Goal: Check status: Check status

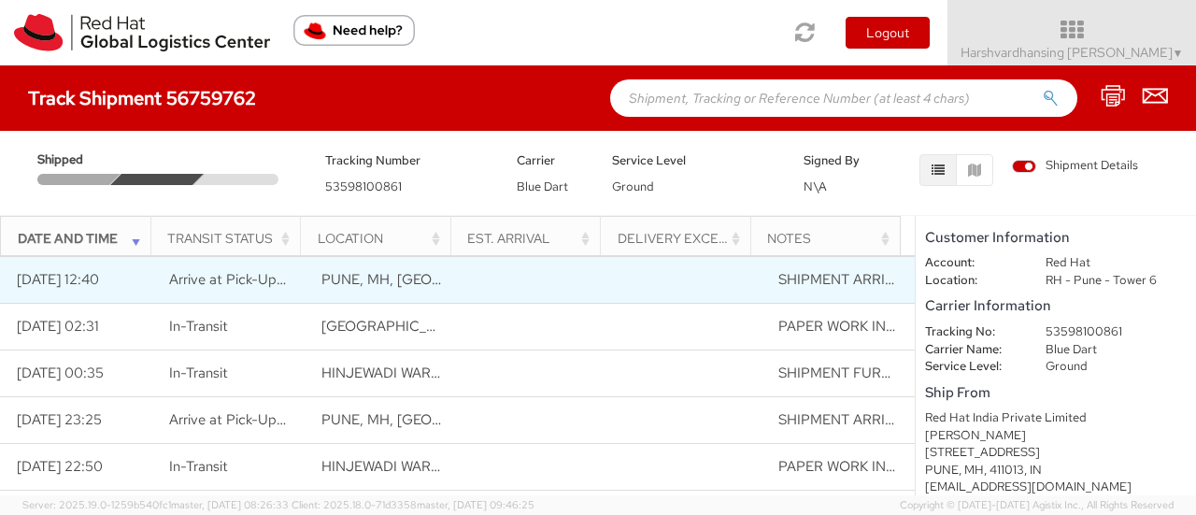
click at [215, 276] on span "Arrive at Pick-Up Location" at bounding box center [252, 279] width 167 height 19
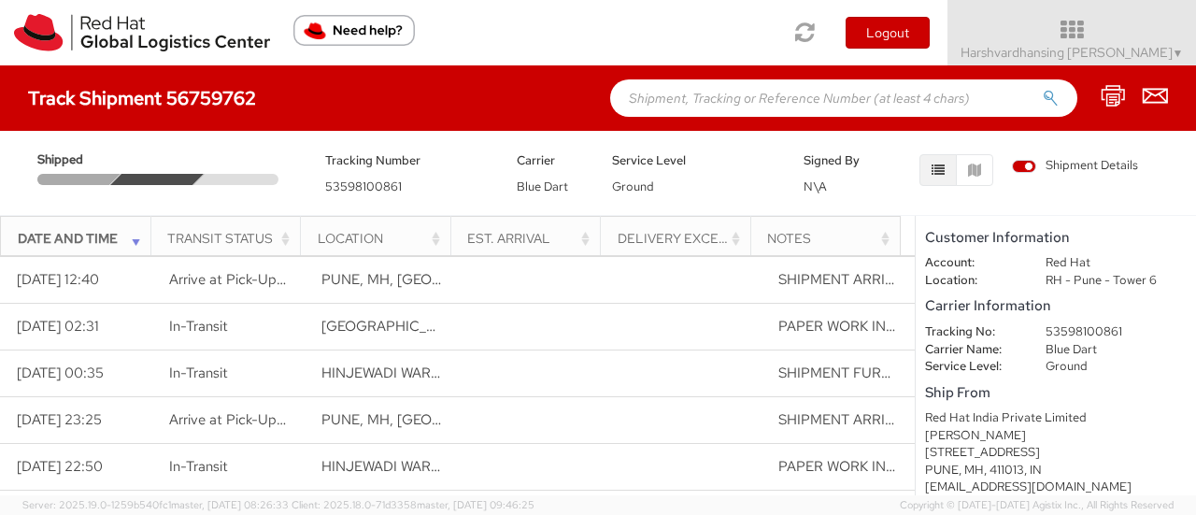
click at [303, 239] on th "Location" at bounding box center [376, 238] width 150 height 45
click at [301, 249] on th "Location" at bounding box center [376, 238] width 150 height 45
click at [1020, 161] on span "Shipment Details" at bounding box center [1075, 166] width 126 height 18
click at [0, 0] on input "Shipment Details" at bounding box center [0, 0] width 0 height 0
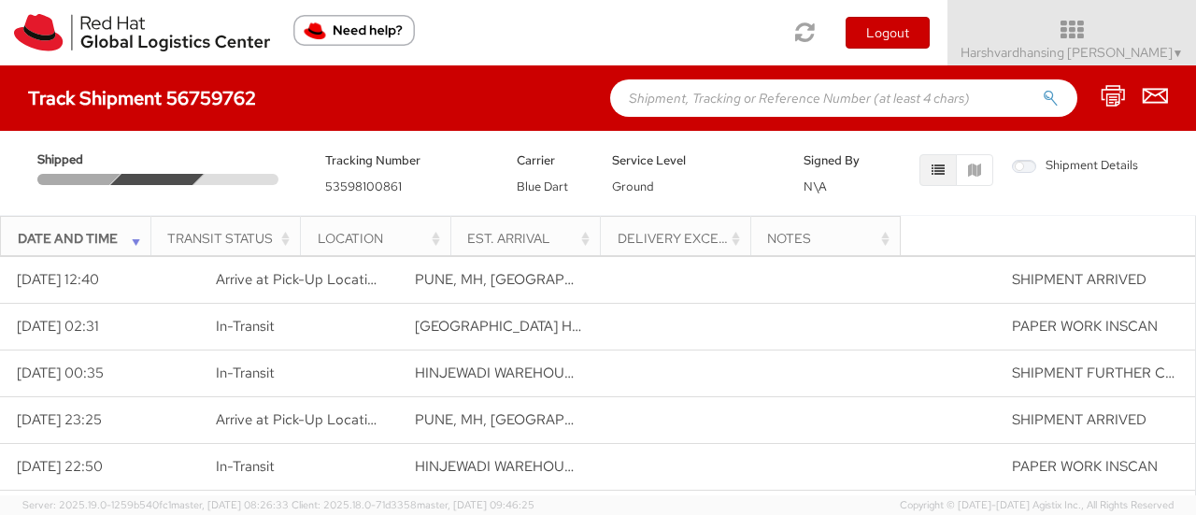
click at [205, 178] on div at bounding box center [240, 179] width 94 height 11
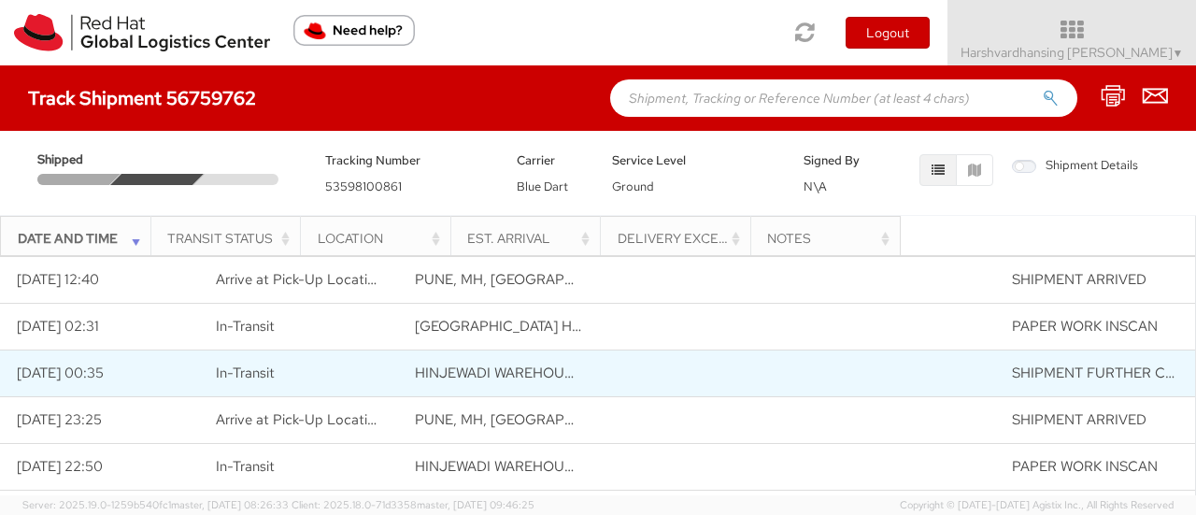
click at [334, 358] on td "In-Transit" at bounding box center [298, 372] width 199 height 47
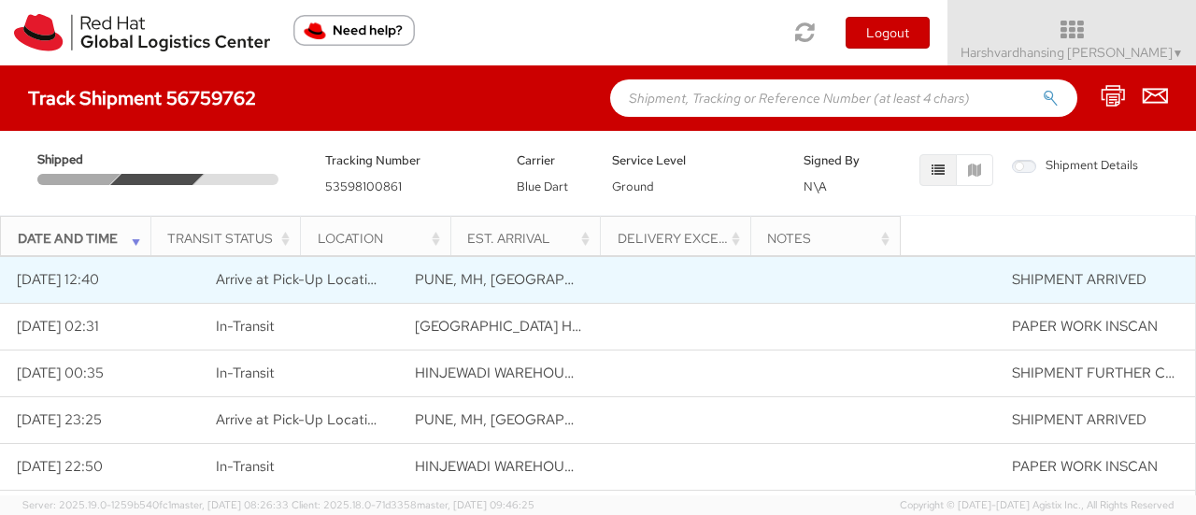
click at [307, 277] on span "Arrive at Pick-Up Location" at bounding box center [299, 279] width 167 height 19
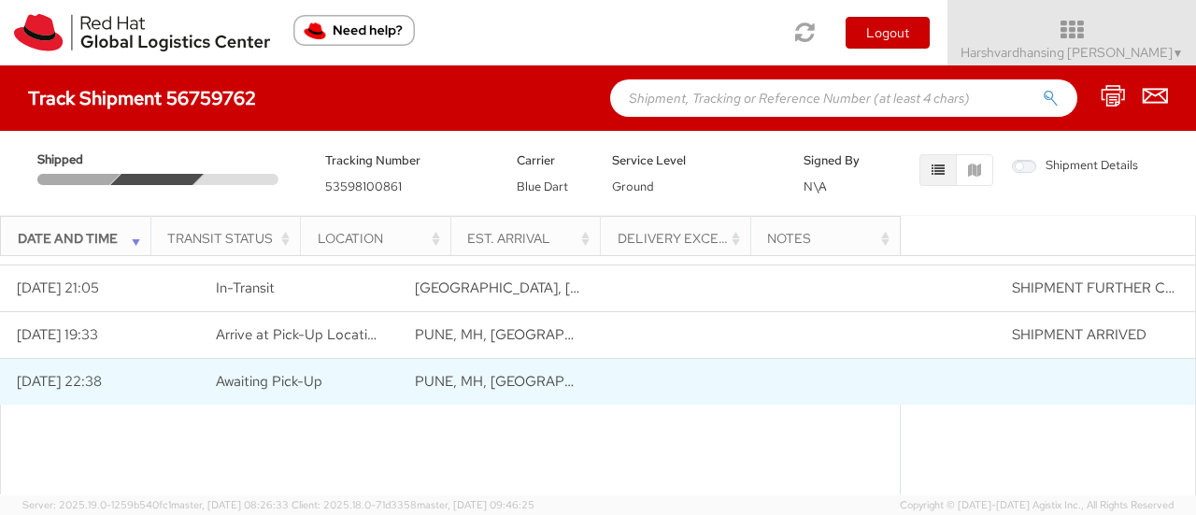
scroll to position [132, 0]
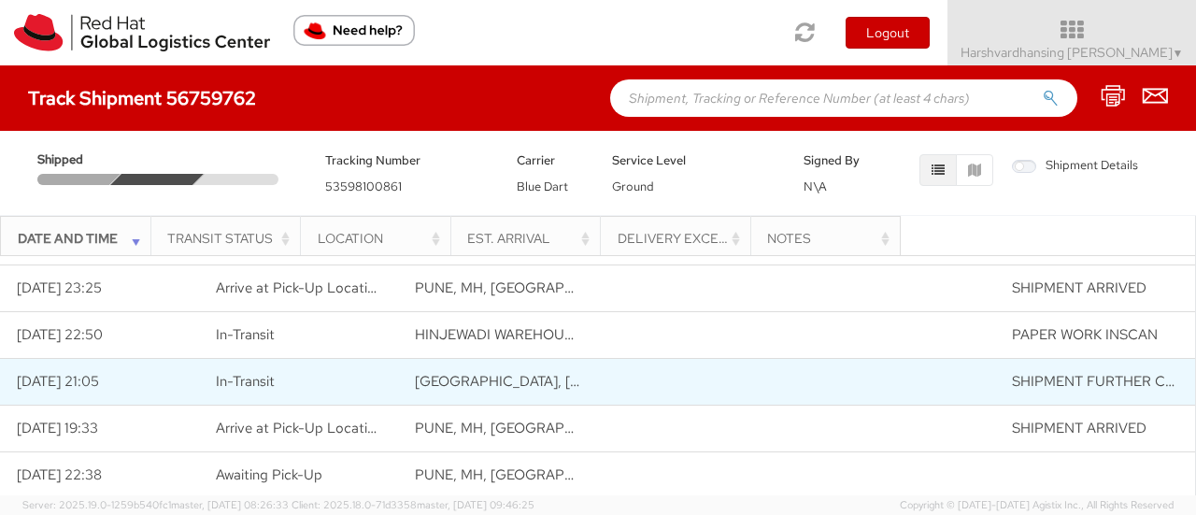
click at [462, 378] on span "MAGARPATTA CITY PUD, PUNE, MAHARASHTRA" at bounding box center [637, 381] width 444 height 19
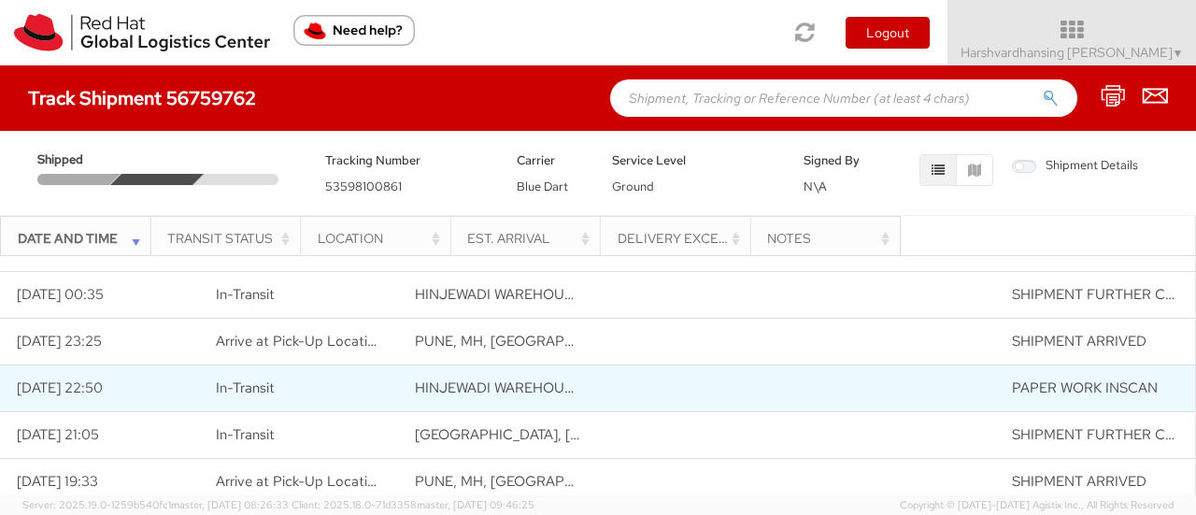
scroll to position [38, 0]
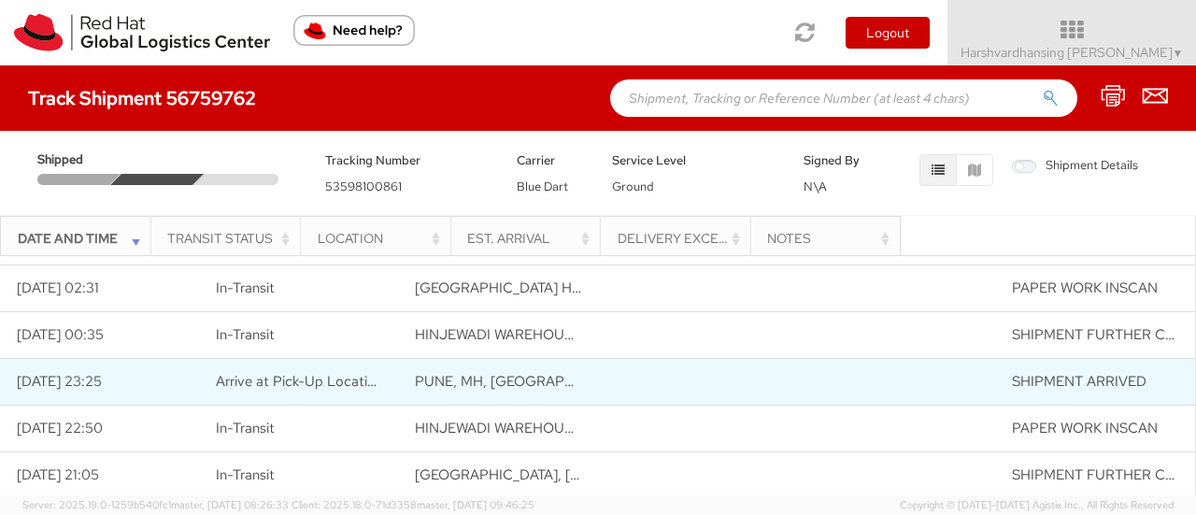
click at [462, 367] on td "PUNE, MH, IN" at bounding box center [497, 381] width 199 height 47
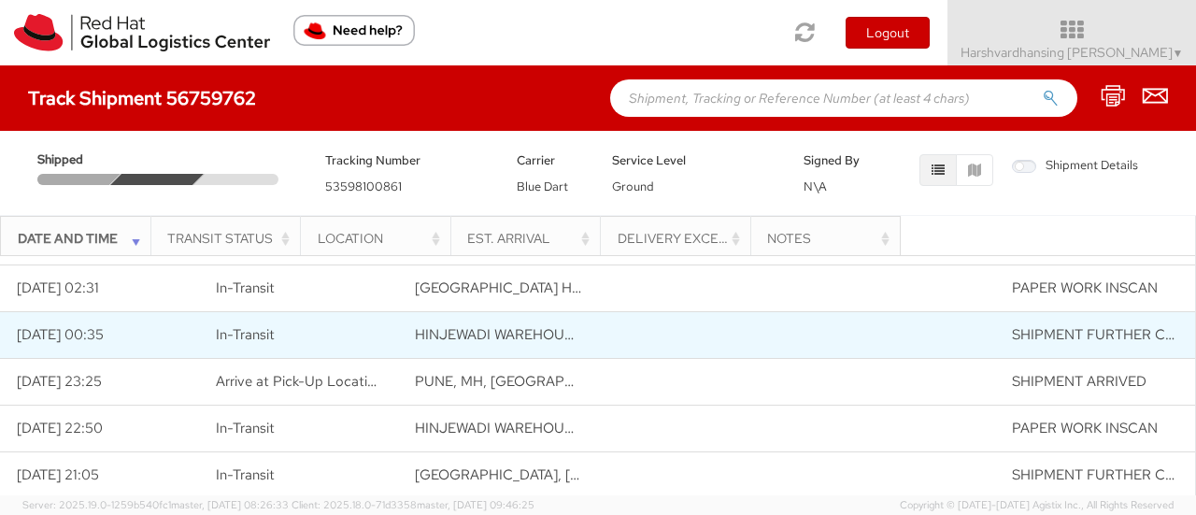
click at [460, 342] on span "HINJEWADI WAREHOUSE, KONDHWA, MAHARASHTRA" at bounding box center [648, 334] width 467 height 19
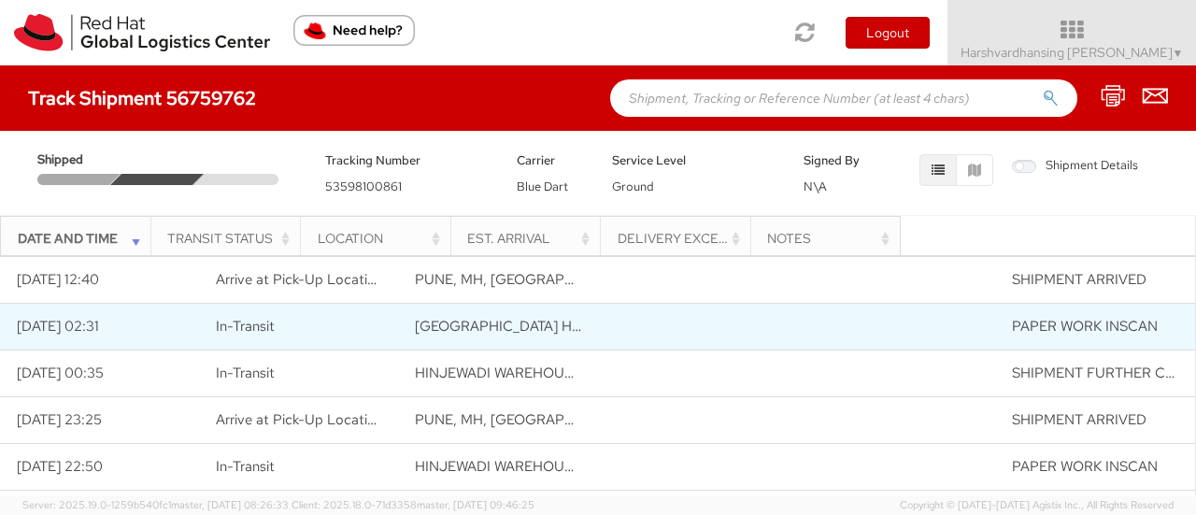
click at [456, 321] on span "VADGAON GROUND HUB W, KONDHWA, MAHARASHTRA" at bounding box center [661, 326] width 492 height 19
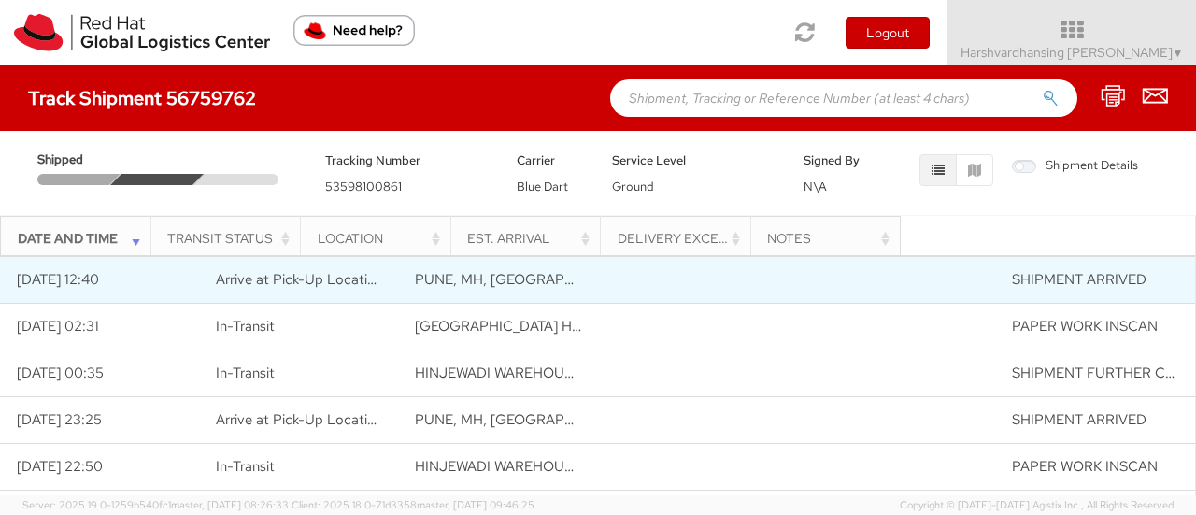
click at [420, 285] on span "PUNE, MH, IN" at bounding box center [524, 279] width 219 height 19
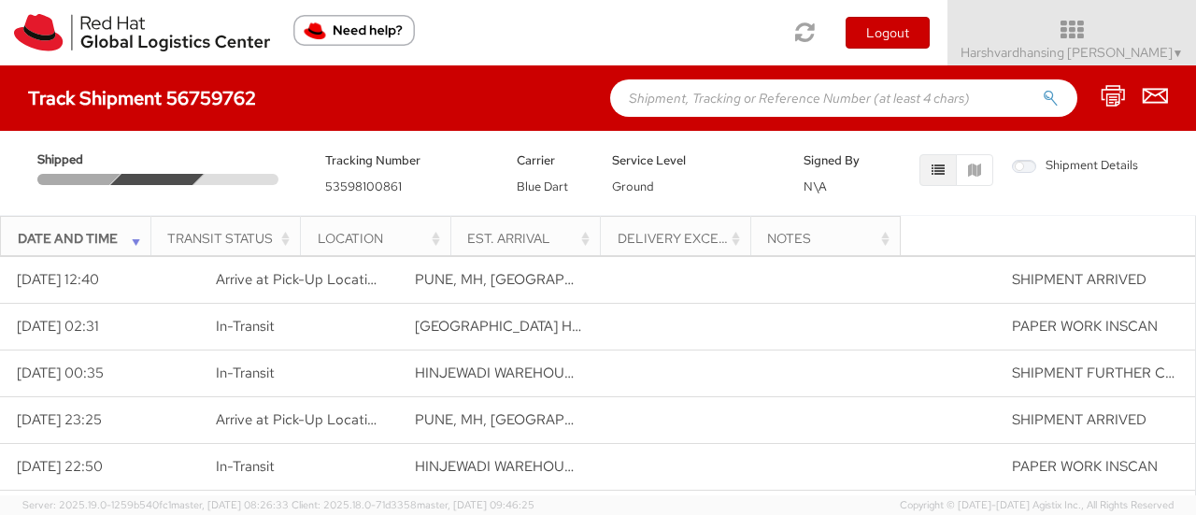
click at [138, 237] on div "Date and Time" at bounding box center [81, 238] width 127 height 19
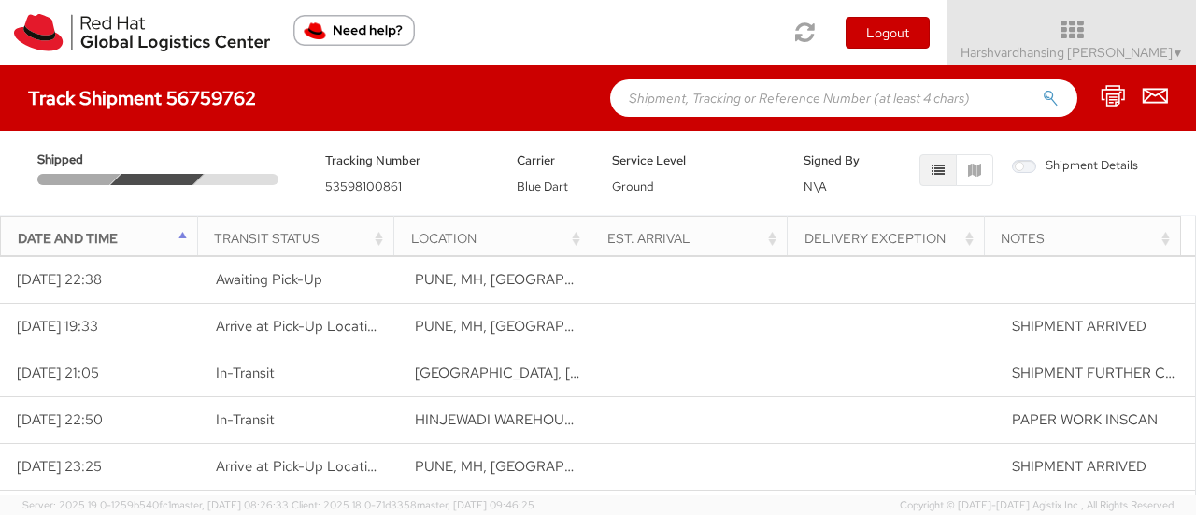
click at [187, 236] on div "Date and Time" at bounding box center [105, 238] width 174 height 19
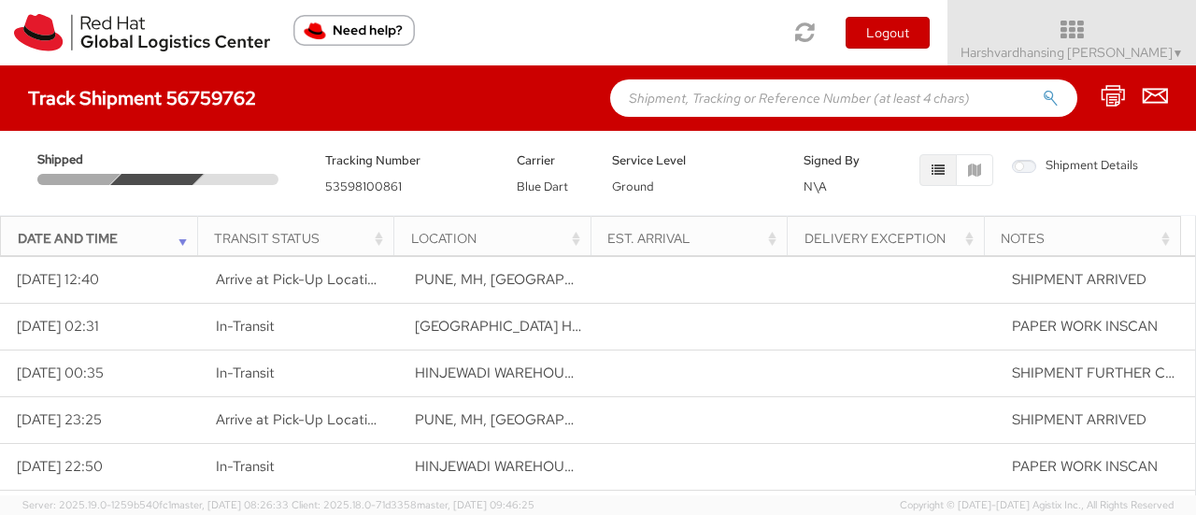
click at [187, 236] on div "Date and Time" at bounding box center [105, 238] width 174 height 19
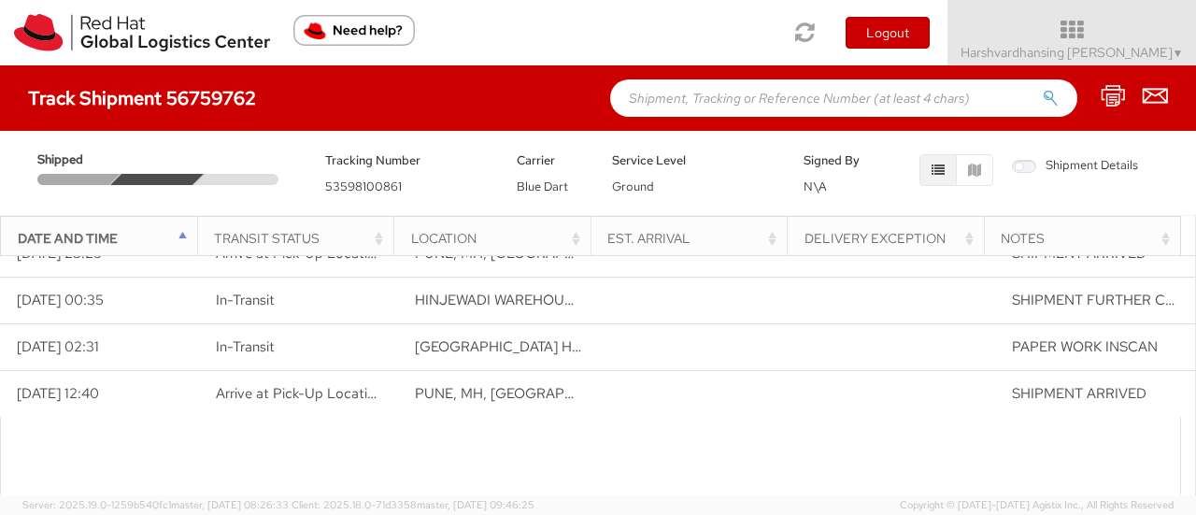
scroll to position [225, 0]
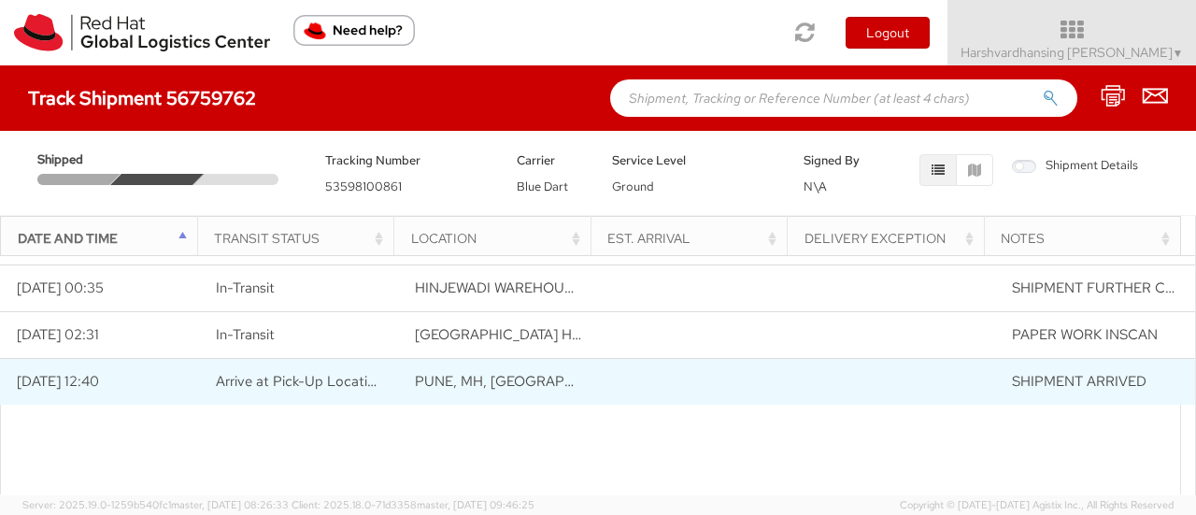
click at [292, 379] on span "Arrive at Pick-Up Location" at bounding box center [299, 381] width 167 height 19
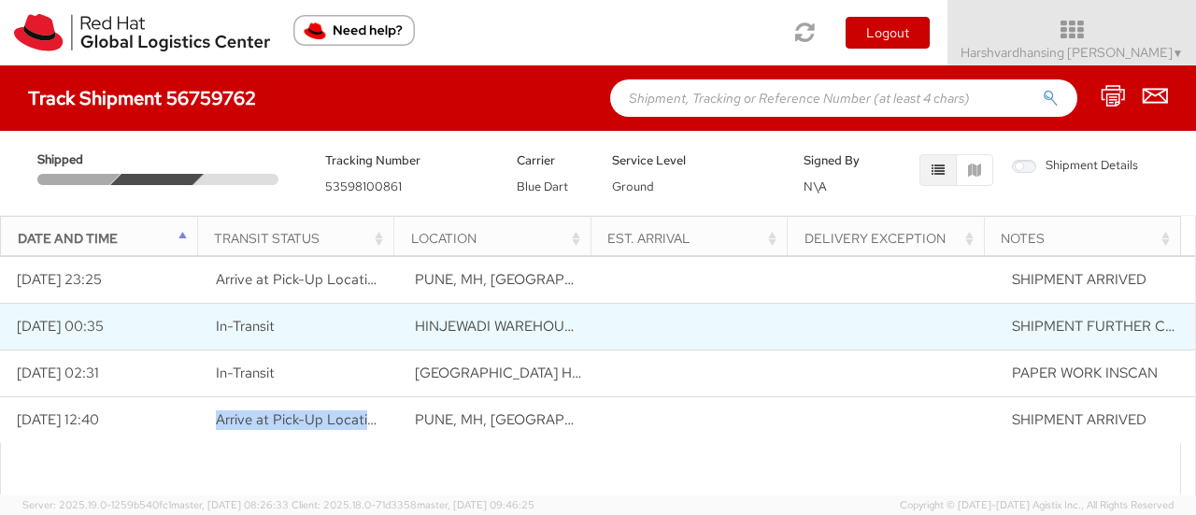
scroll to position [0, 0]
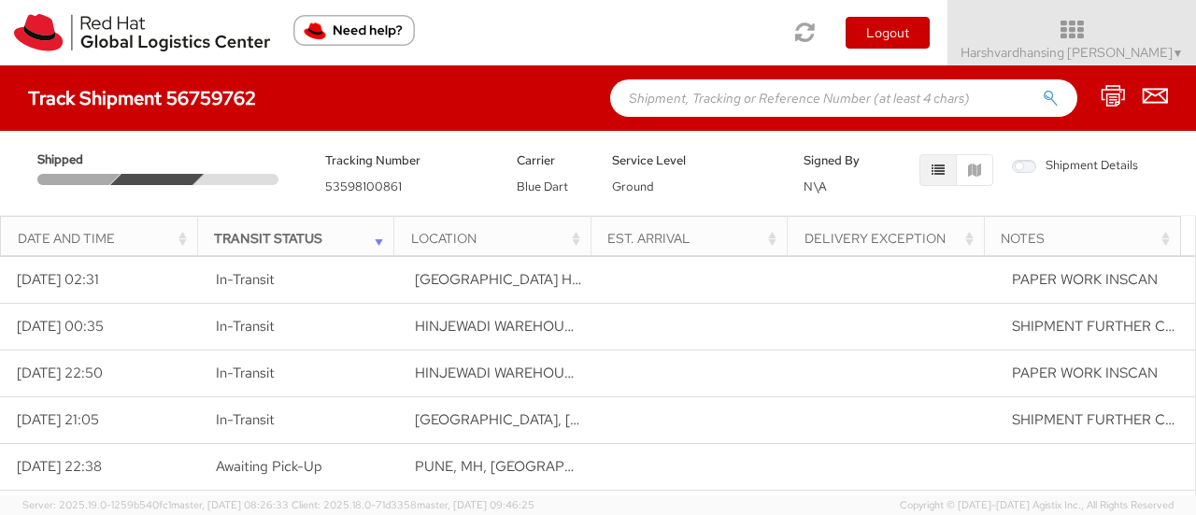
drag, startPoint x: 0, startPoint y: 0, endPoint x: 243, endPoint y: 99, distance: 262.3
click at [243, 99] on h4 "Track Shipment 56759762" at bounding box center [142, 98] width 228 height 21
copy h4 "56759762"
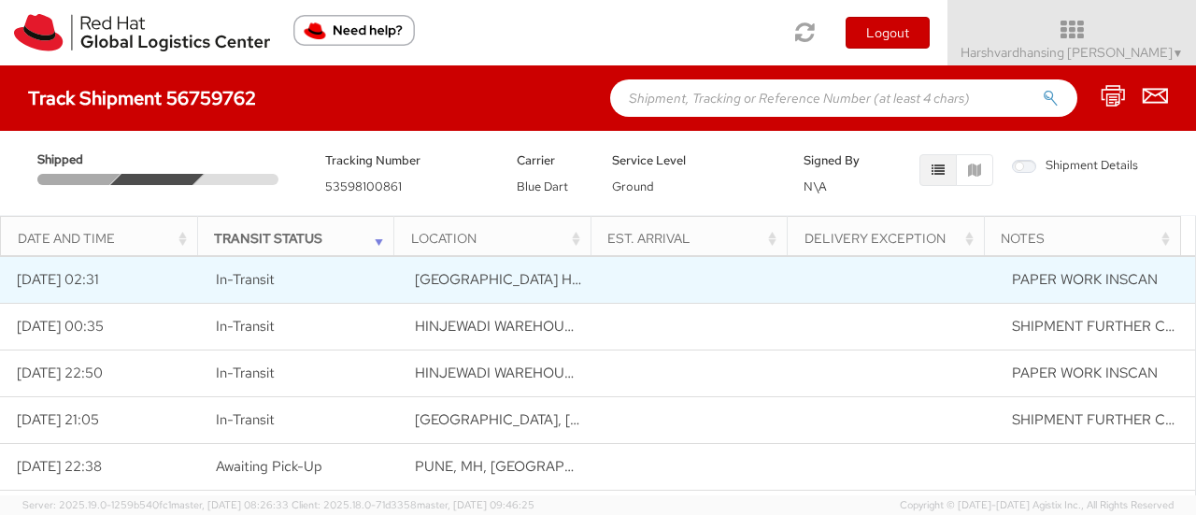
click at [92, 284] on td "09/11/2025 02:31" at bounding box center [99, 279] width 199 height 47
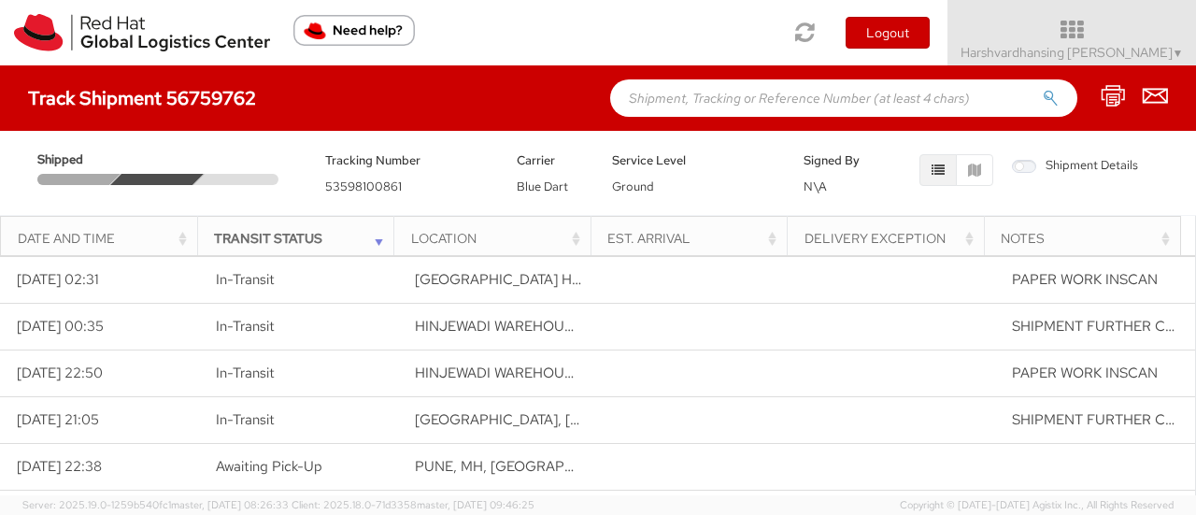
click at [136, 153] on div "Shipped" at bounding box center [167, 166] width 288 height 35
click at [165, 191] on div "Shipped Tracking Number 53598100861 Carrier Blue Dart Service Level Ground Sign…" at bounding box center [598, 168] width 1168 height 56
click at [757, 93] on input "text" at bounding box center [843, 97] width 467 height 37
click at [1106, 46] on span "Harshvardhansing Jamadar ▼" at bounding box center [1071, 52] width 223 height 17
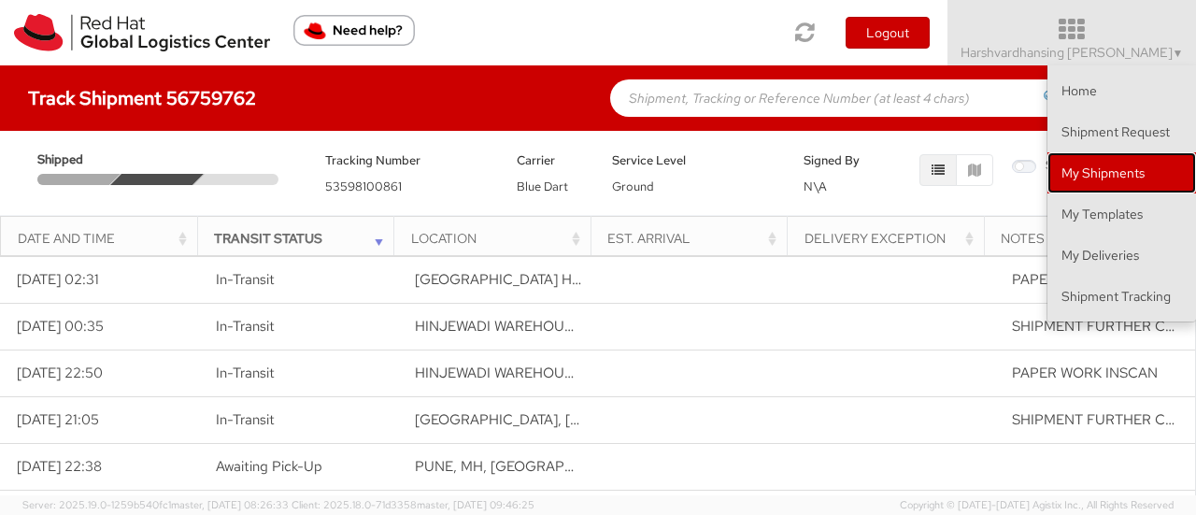
click at [1110, 182] on link "My Shipments" at bounding box center [1121, 172] width 149 height 41
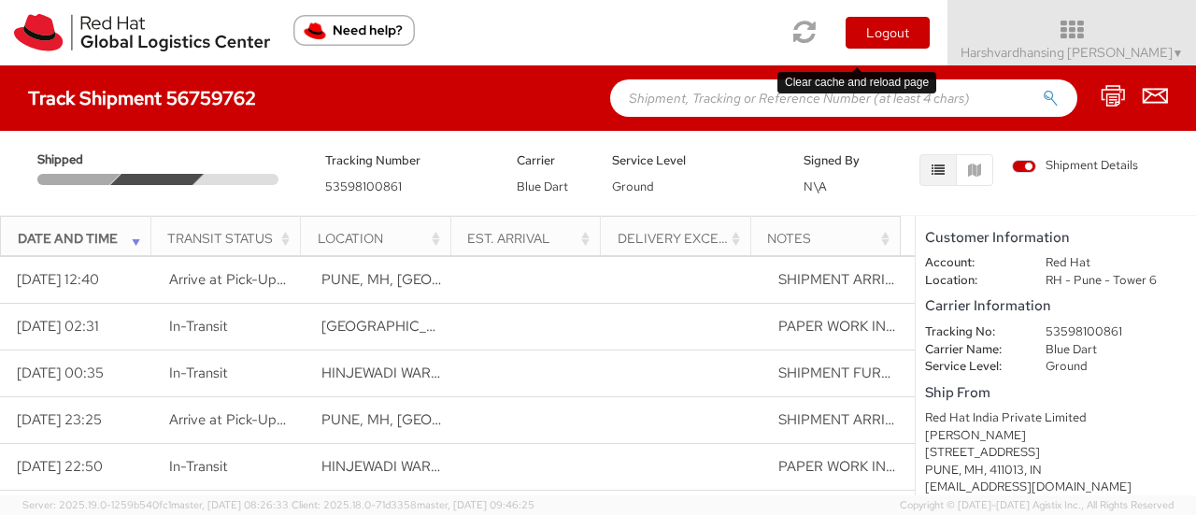
click at [816, 40] on icon at bounding box center [805, 32] width 22 height 26
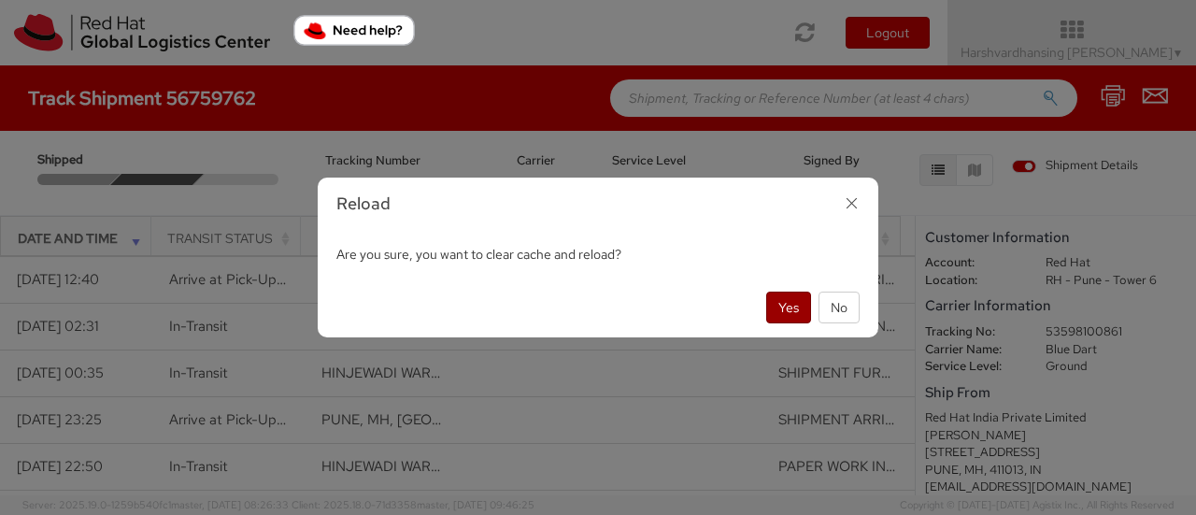
click at [770, 305] on button "Yes" at bounding box center [788, 307] width 45 height 32
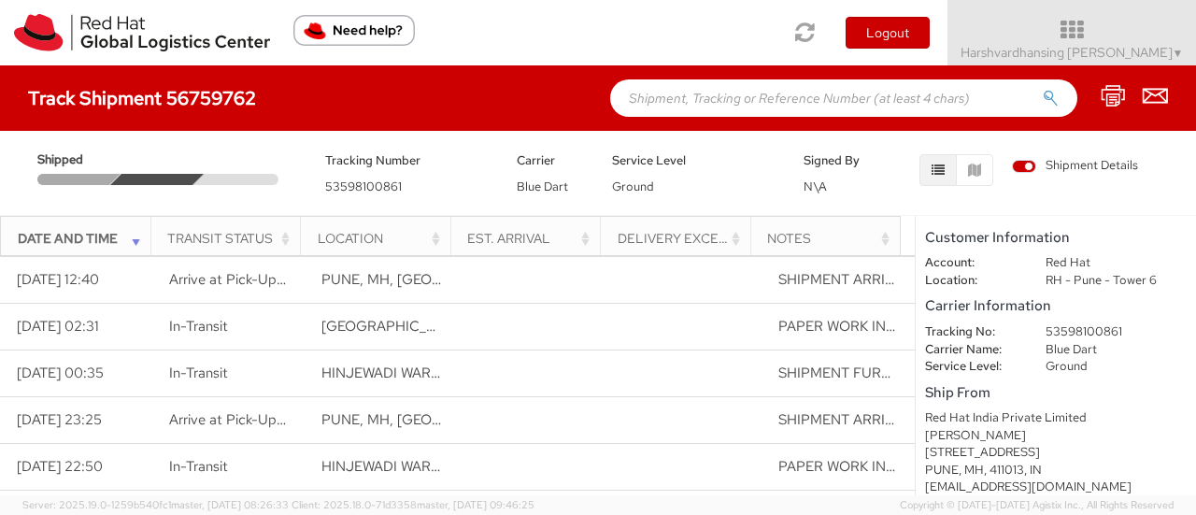
click at [386, 190] on span "53598100861" at bounding box center [363, 186] width 77 height 16
copy span "53598100861"
